Goal: Information Seeking & Learning: Understand process/instructions

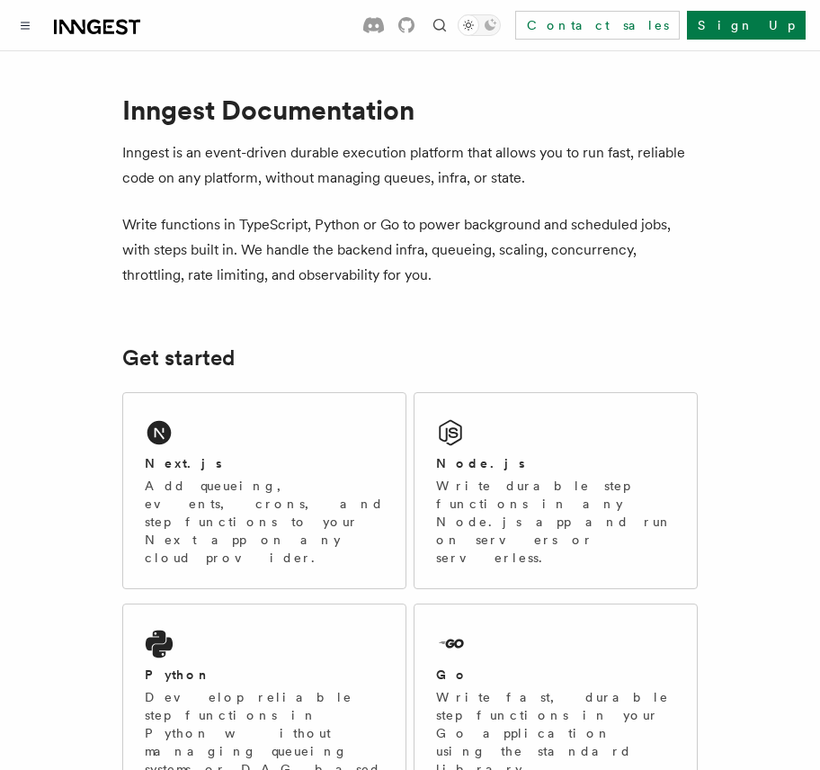
click at [324, 454] on div "Next.js Add queueing, events, crons, and step functions to your Next app on any…" at bounding box center [264, 510] width 239 height 112
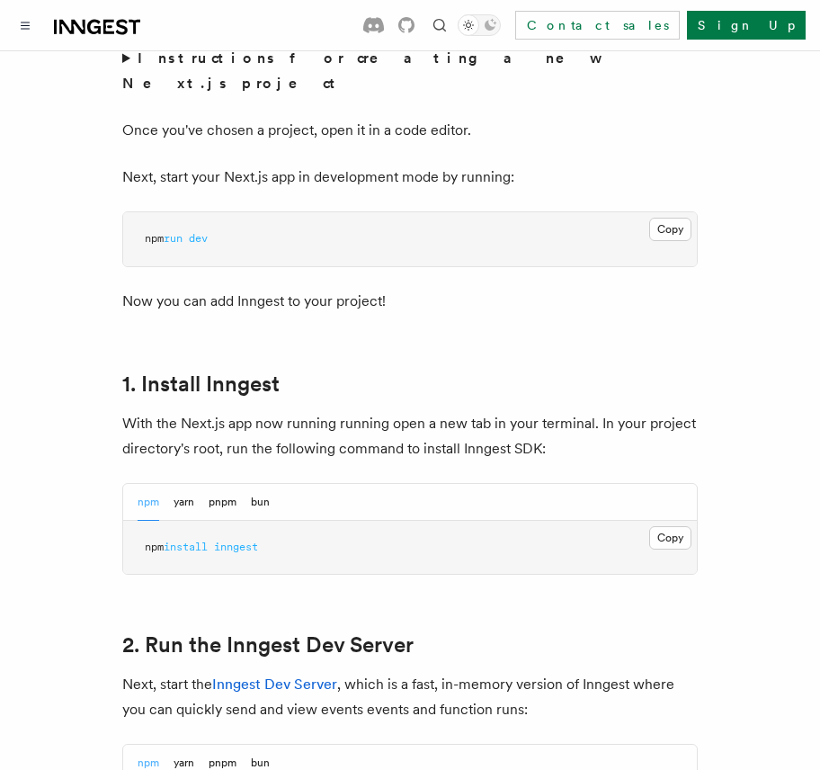
scroll to position [790, 0]
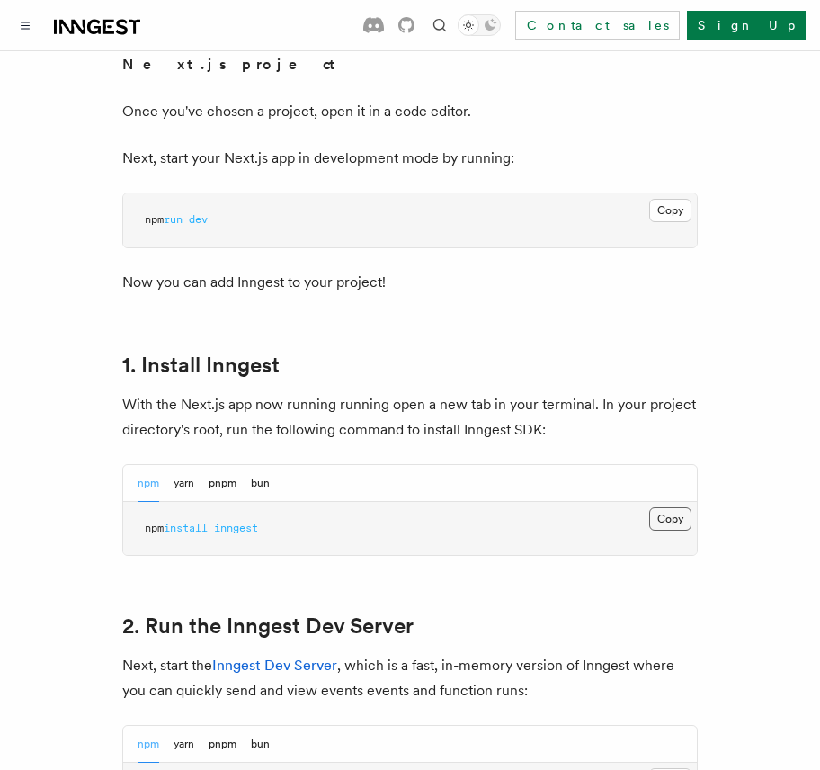
click at [665, 507] on button "Copy Copied" at bounding box center [670, 518] width 42 height 23
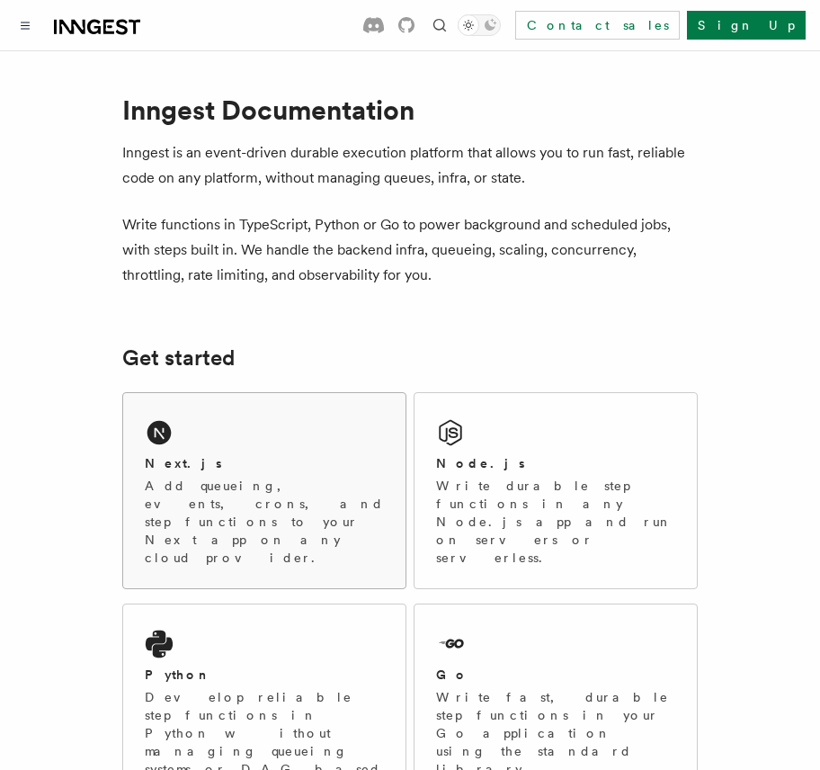
click at [309, 469] on div "Next.js" at bounding box center [264, 463] width 239 height 19
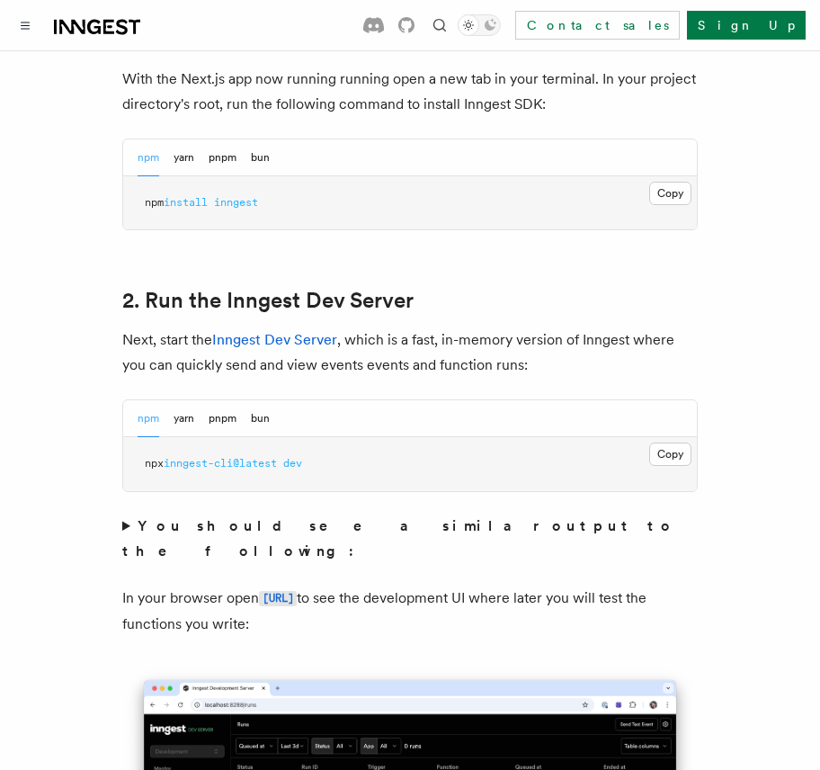
scroll to position [1151, 0]
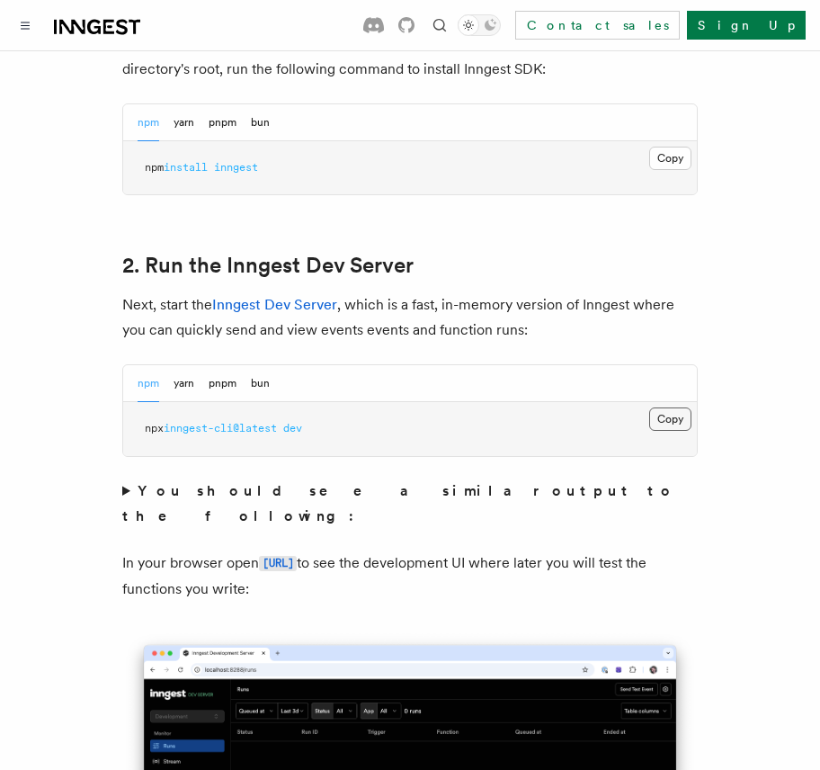
click at [667, 408] on button "Copy Copied" at bounding box center [670, 419] width 42 height 23
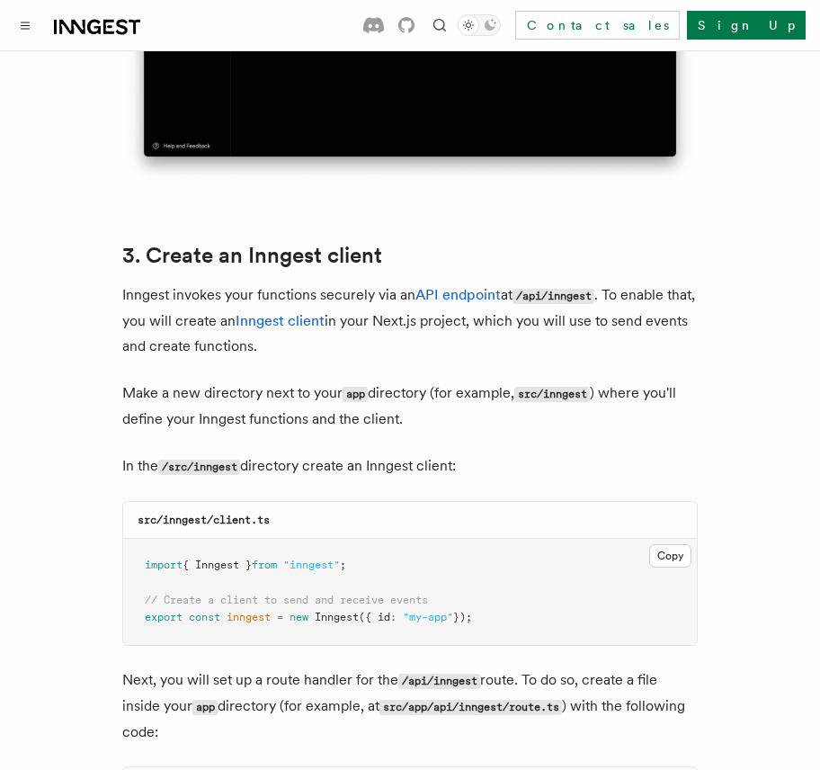
scroll to position [1957, 0]
drag, startPoint x: 165, startPoint y: 473, endPoint x: 206, endPoint y: 472, distance: 41.4
click at [207, 515] on code "src/inngest/client.ts" at bounding box center [204, 521] width 132 height 13
copy code "inngest"
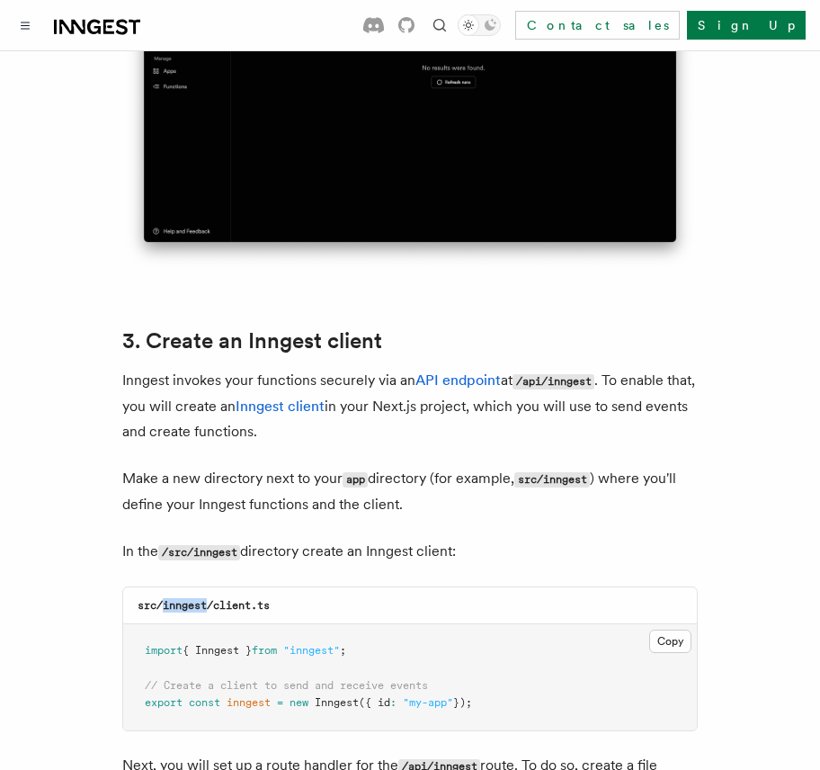
scroll to position [1953, 0]
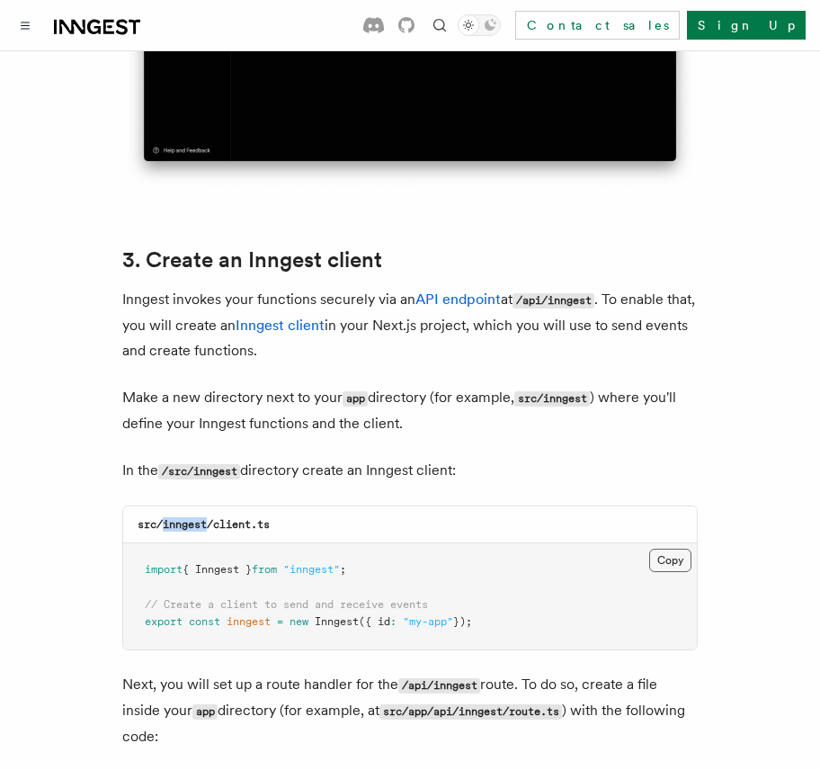
click at [660, 549] on button "Copy Copied" at bounding box center [670, 560] width 42 height 23
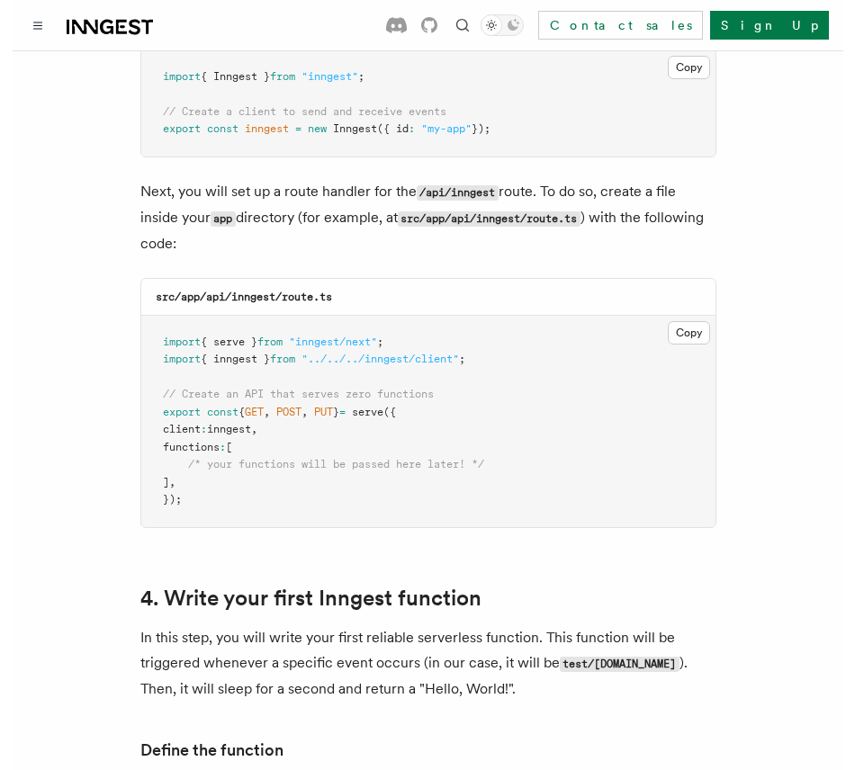
scroll to position [2432, 0]
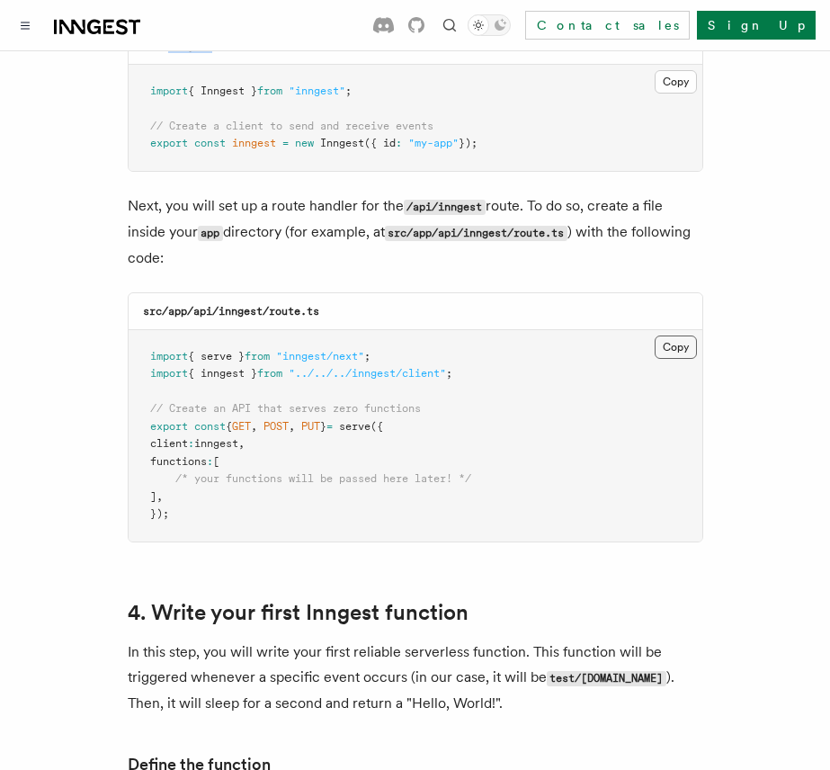
click at [684, 336] on button "Copy Copied" at bounding box center [676, 347] width 42 height 23
